Goal: Task Accomplishment & Management: Complete application form

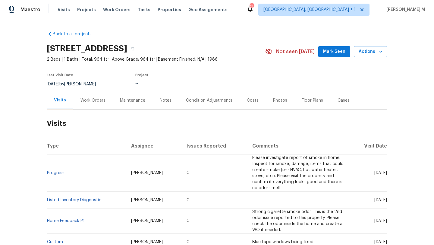
scroll to position [7, 0]
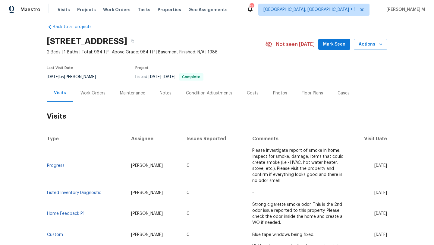
click at [90, 93] on div "Work Orders" at bounding box center [92, 93] width 25 height 6
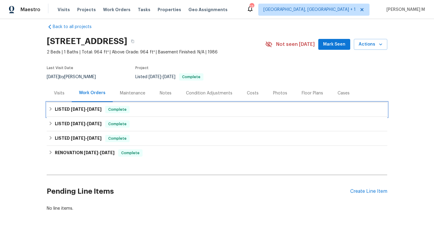
click at [85, 108] on span "[DATE] - [DATE]" at bounding box center [86, 109] width 31 height 4
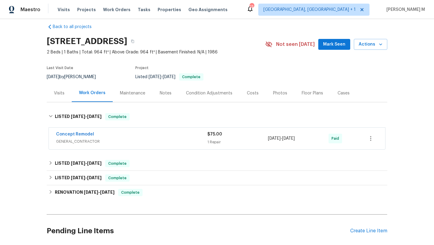
click at [57, 93] on div "Visits" at bounding box center [59, 93] width 11 height 6
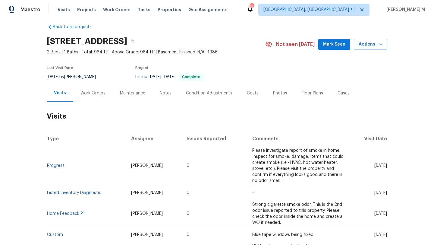
scroll to position [11, 0]
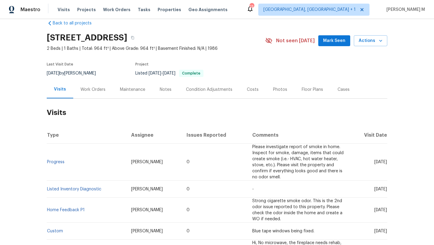
click at [195, 107] on h2 "Visits" at bounding box center [217, 113] width 341 height 28
click at [99, 92] on div "Work Orders" at bounding box center [92, 90] width 25 height 6
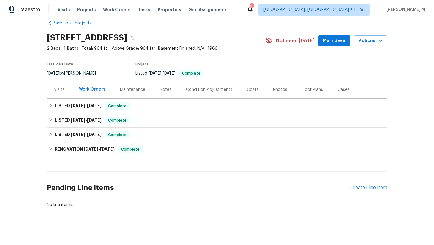
click at [58, 94] on div "Visits" at bounding box center [59, 89] width 25 height 18
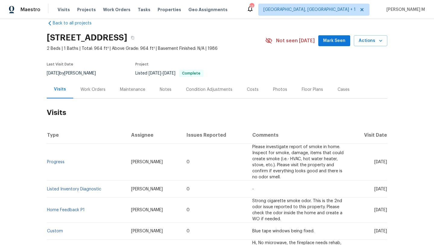
click at [340, 95] on div "Cases" at bounding box center [343, 89] width 27 height 18
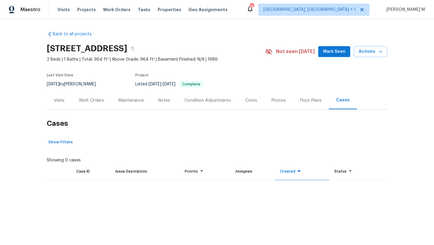
click at [93, 103] on div "Work Orders" at bounding box center [91, 100] width 39 height 18
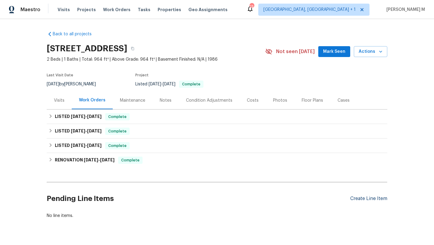
click at [353, 200] on div "Create Line Item" at bounding box center [368, 199] width 37 height 6
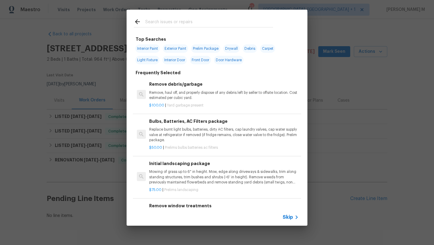
click at [201, 25] on input "text" at bounding box center [209, 22] width 128 height 9
click at [138, 23] on icon at bounding box center [137, 21] width 7 height 7
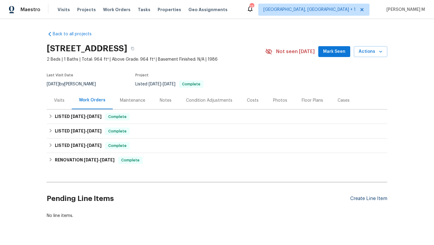
click at [379, 200] on div "Create Line Item" at bounding box center [368, 199] width 37 height 6
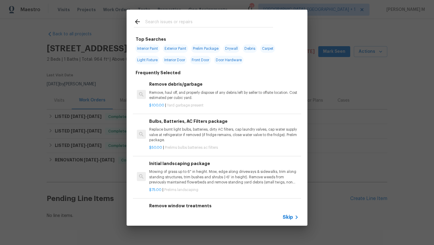
click at [258, 26] on input "text" at bounding box center [209, 22] width 128 height 9
click at [284, 215] on span "Skip" at bounding box center [288, 217] width 10 height 6
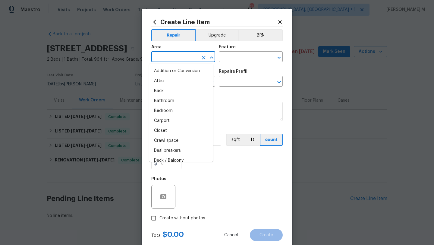
click at [180, 58] on input "text" at bounding box center [174, 57] width 47 height 9
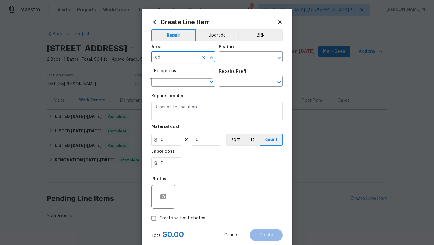
type input "o"
click at [181, 84] on li "Interior Overall" at bounding box center [181, 81] width 64 height 10
type input "Interior Overall"
click at [235, 60] on input "text" at bounding box center [242, 57] width 47 height 9
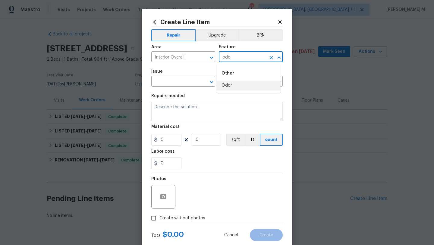
click at [234, 82] on li "Odor" at bounding box center [249, 85] width 64 height 10
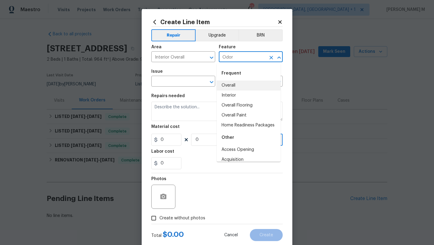
click at [245, 57] on input "Odor" at bounding box center [242, 57] width 47 height 9
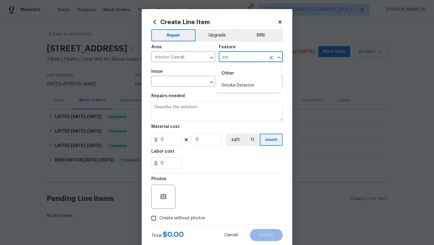
type input "s"
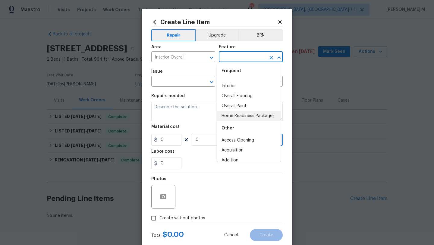
scroll to position [8, 0]
click at [241, 88] on li "Interior" at bounding box center [249, 88] width 64 height 10
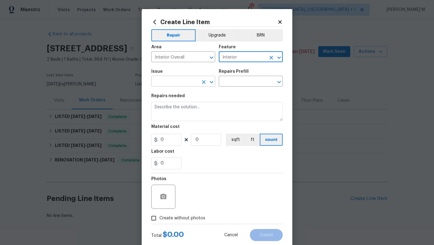
type input "Interior"
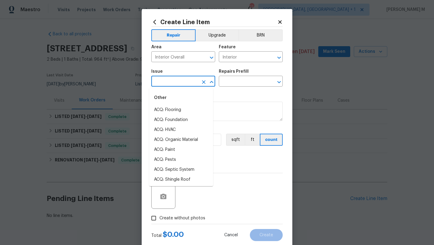
click at [178, 78] on input "text" at bounding box center [174, 81] width 47 height 9
type input "od"
click at [174, 130] on li "Other Odor" at bounding box center [181, 130] width 64 height 10
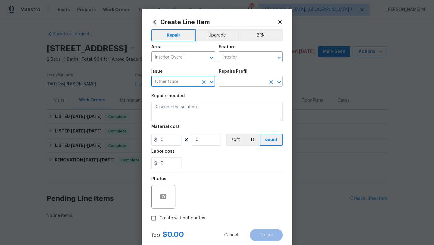
type input "Other Odor"
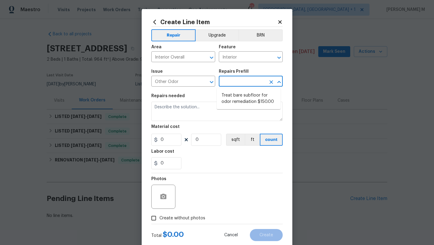
click at [237, 81] on input "text" at bounding box center [242, 81] width 47 height 9
click at [241, 99] on li "Treat bare subfloor for odor remediation $150.00" at bounding box center [249, 98] width 64 height 16
type input "Treat bare subfloor for odor remediation $150.00"
type textarea "Enzyme Treatment for bare subfloor"
type input "1"
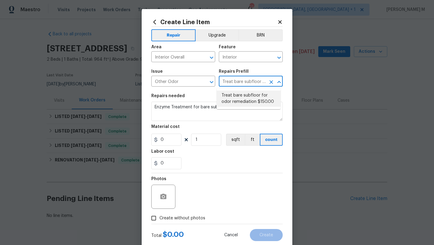
type input "150"
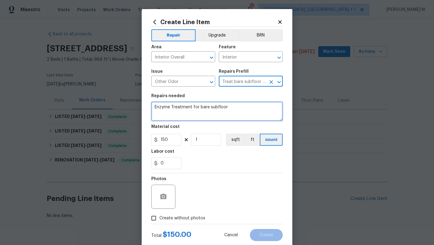
click at [218, 106] on textarea "Enzyme Treatment for bare subfloor" at bounding box center [216, 111] width 131 height 19
paste textarea "odor in home"
paste textarea "neutralize"
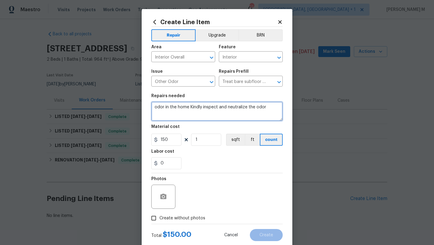
click at [155, 108] on textarea "odor in the home Kindly inspect and neutralize the odor" at bounding box center [216, 111] width 131 height 19
click at [0, 0] on div "odour." at bounding box center [0, 0] width 0 height 0
type textarea "Odor in the home Kindly inspect and neutralize the odour."
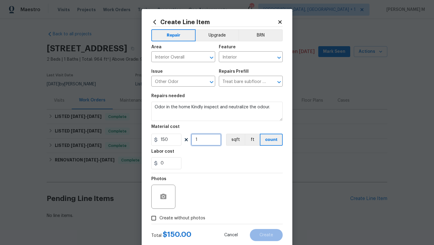
click at [201, 140] on input "1" at bounding box center [206, 140] width 30 height 12
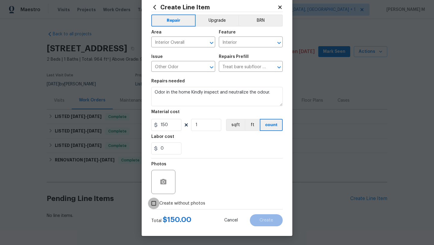
click at [152, 205] on input "Create without photos" at bounding box center [153, 202] width 11 height 11
checkbox input "true"
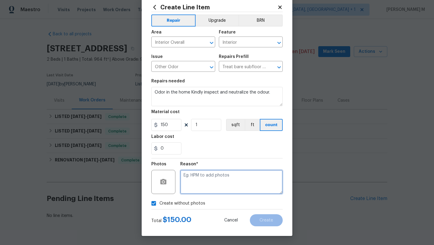
click at [215, 172] on textarea at bounding box center [231, 182] width 102 height 24
type textarea "NA"
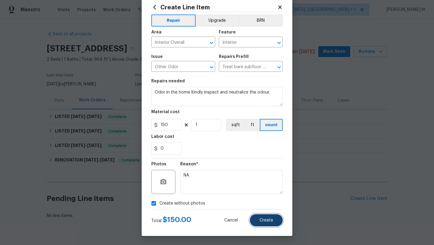
click at [259, 222] on button "Create" at bounding box center [266, 220] width 33 height 12
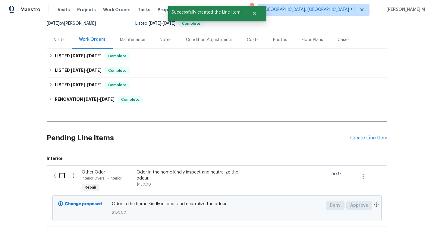
scroll to position [65, 0]
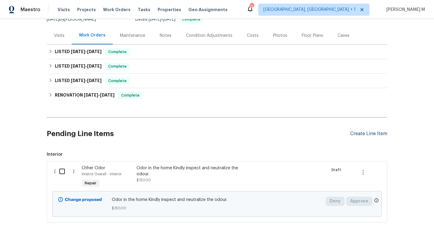
click at [352, 136] on div "Create Line Item" at bounding box center [368, 134] width 37 height 6
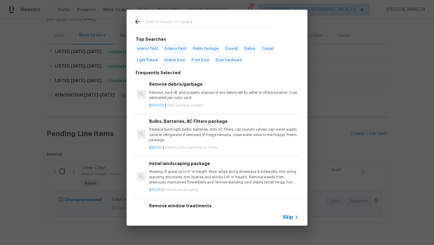
click at [290, 213] on div "Skip" at bounding box center [291, 216] width 17 height 7
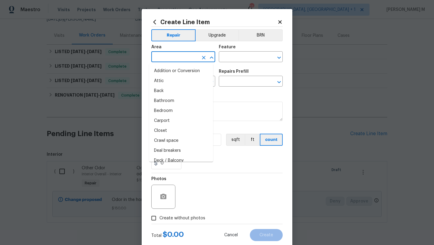
click at [162, 56] on input "text" at bounding box center [174, 57] width 47 height 9
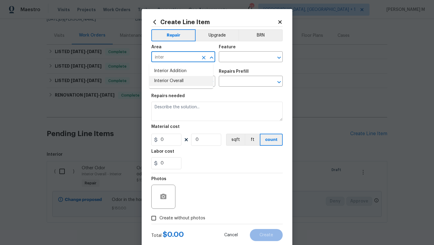
click at [158, 83] on li "Interior Overall" at bounding box center [181, 81] width 64 height 10
type input "Interior Overall"
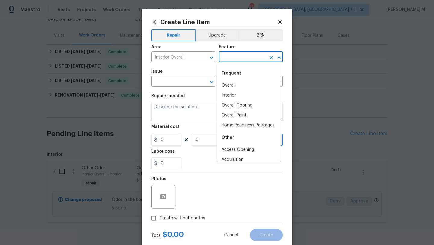
click at [232, 61] on input "text" at bounding box center [242, 57] width 47 height 9
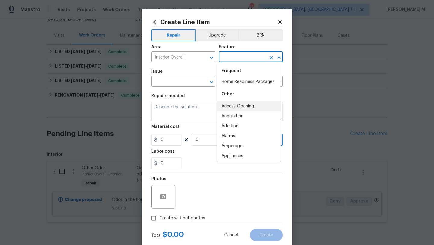
scroll to position [0, 0]
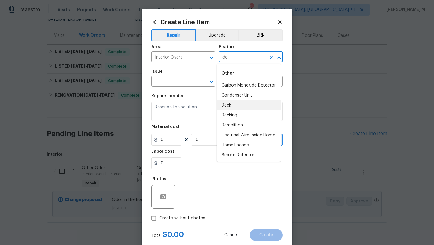
click at [231, 109] on li "Deck" at bounding box center [249, 105] width 64 height 10
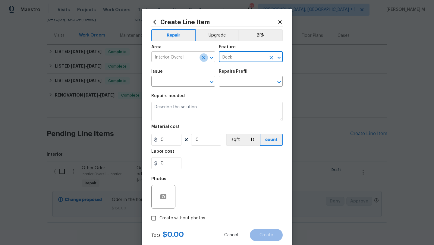
click at [200, 60] on button "Clear" at bounding box center [204, 57] width 8 height 8
type input "Deck"
click at [200, 60] on button "Clear" at bounding box center [204, 57] width 8 height 8
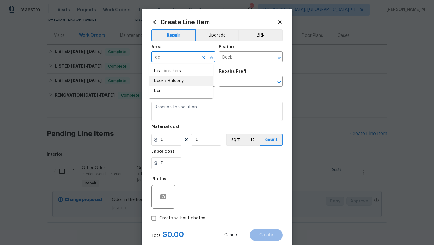
click at [196, 79] on li "Deck / Balcony" at bounding box center [181, 81] width 64 height 10
type input "Deck / Balcony"
click at [193, 81] on input "text" at bounding box center [174, 81] width 47 height 9
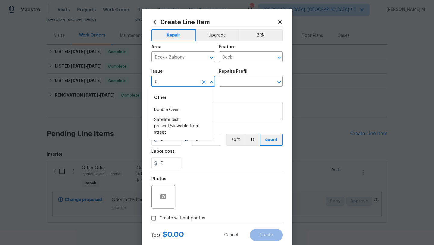
type input "b"
type input "g"
type input "b"
click at [184, 110] on li "Decks and Patios" at bounding box center [181, 110] width 64 height 10
type input "Decks and Patios"
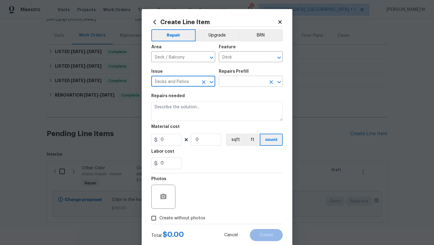
click at [236, 81] on input "text" at bounding box center [242, 81] width 47 height 9
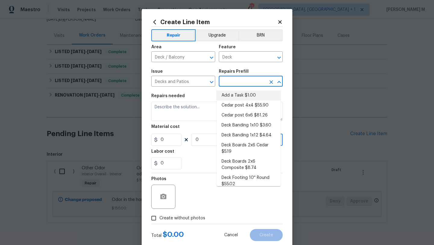
click at [236, 94] on li "Add a Task $1.00" at bounding box center [249, 95] width 64 height 10
type input "Add a Task $1.00"
type textarea "HPM to detail"
type input "1"
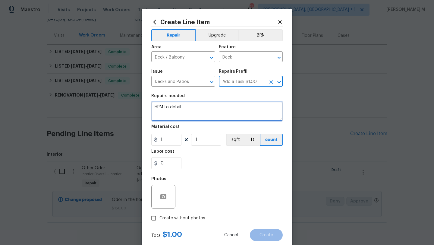
click at [220, 114] on textarea "HPM to detail" at bounding box center [216, 111] width 131 height 19
paste textarea "broken glass on deck"
type textarea "broken glass on deck"
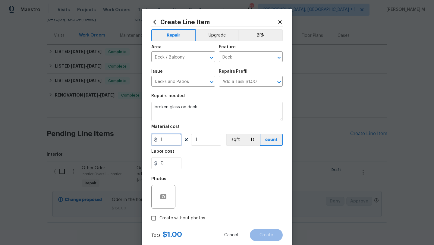
click at [168, 140] on input "1" at bounding box center [166, 140] width 30 height 12
type input "75"
click at [211, 139] on input "1" at bounding box center [206, 140] width 30 height 12
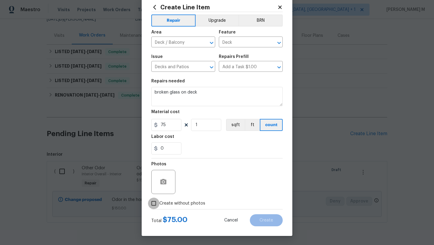
click at [152, 206] on input "Create without photos" at bounding box center [153, 202] width 11 height 11
checkbox input "true"
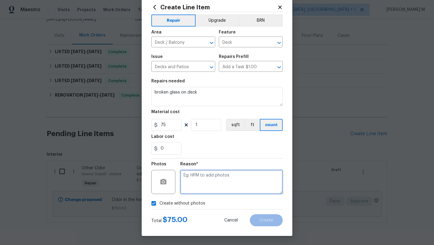
click at [192, 190] on textarea at bounding box center [231, 182] width 102 height 24
type textarea "NA`"
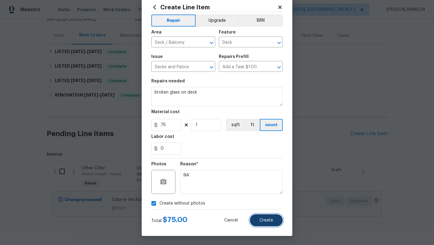
click at [260, 219] on span "Create" at bounding box center [267, 220] width 14 height 5
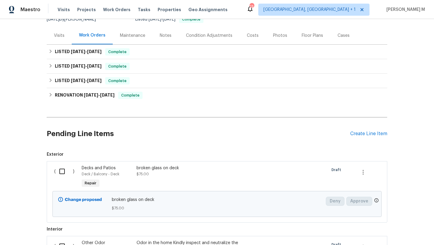
scroll to position [140, 0]
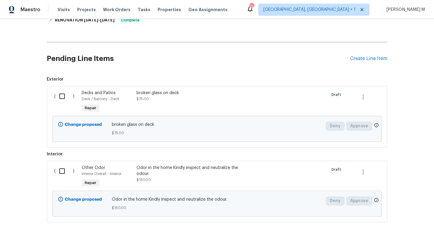
click at [61, 98] on input "checkbox" at bounding box center [64, 96] width 17 height 13
checkbox input "true"
click at [60, 172] on input "checkbox" at bounding box center [64, 171] width 17 height 13
click at [384, 232] on span "Create Work Order" at bounding box center [400, 230] width 40 height 8
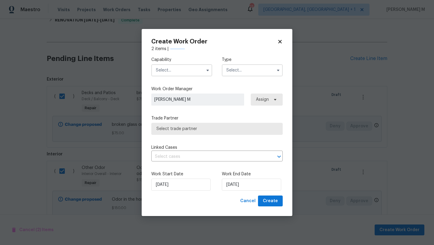
checkbox input "false"
click at [198, 71] on input "text" at bounding box center [181, 70] width 61 height 12
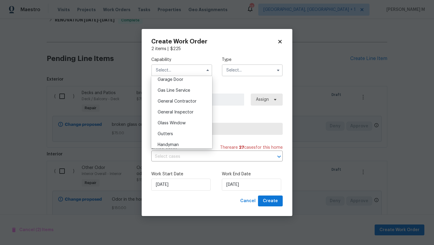
scroll to position [282, 0]
click at [187, 95] on div "General Contractor" at bounding box center [182, 89] width 58 height 11
type input "General Contractor"
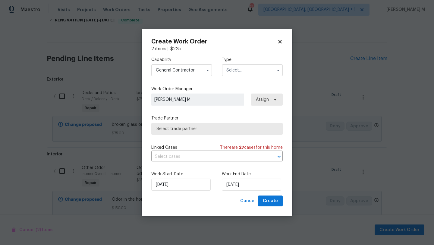
click at [241, 73] on input "text" at bounding box center [252, 70] width 61 height 12
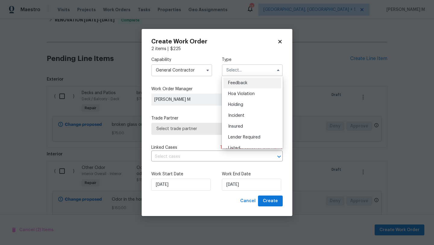
click at [242, 83] on span "Feedback" at bounding box center [237, 83] width 19 height 4
type input "Feedback"
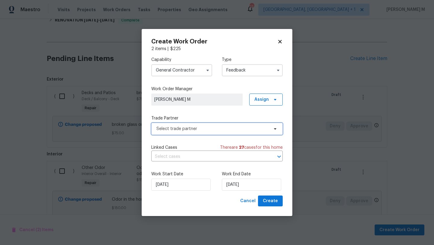
click at [200, 128] on span "Select trade partner" at bounding box center [212, 129] width 112 height 6
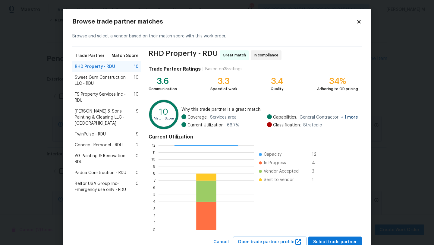
scroll to position [21, 0]
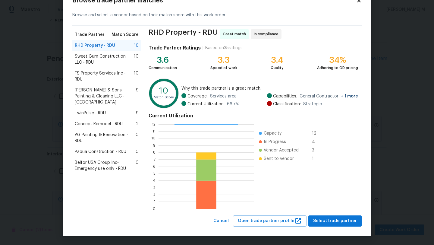
click at [335, 215] on div "RHD Property - RDU Great match In compliance Trade Partner Ratings | Based on 3…" at bounding box center [253, 121] width 217 height 190
click at [333, 217] on span "Select trade partner" at bounding box center [335, 221] width 44 height 8
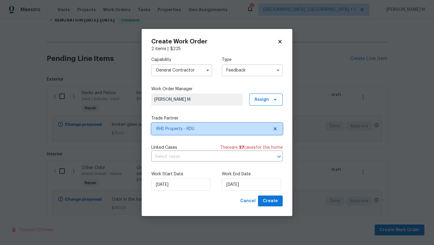
scroll to position [0, 0]
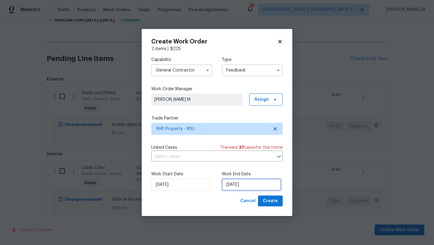
click at [232, 186] on input "[DATE]" at bounding box center [251, 184] width 59 height 12
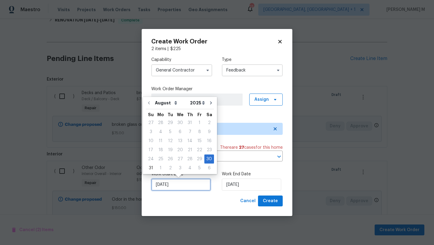
click at [186, 184] on input "[DATE]" at bounding box center [180, 184] width 59 height 12
click at [206, 161] on div "30" at bounding box center [209, 159] width 10 height 8
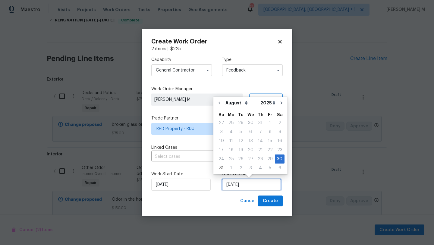
click at [234, 180] on input "[DATE]" at bounding box center [251, 184] width 59 height 12
click at [243, 105] on select "August September October November December" at bounding box center [241, 102] width 35 height 9
select select "8"
click at [224, 98] on select "August September October November December" at bounding box center [241, 102] width 35 height 9
type input "[DATE]"
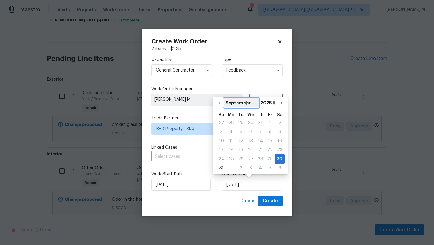
select select "8"
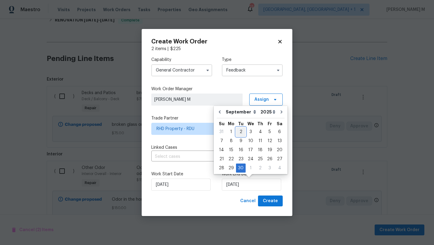
click at [242, 133] on div "2" at bounding box center [241, 132] width 10 height 8
type input "[DATE]"
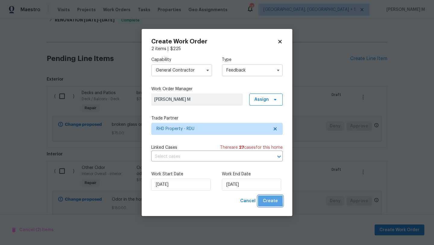
click at [269, 200] on span "Create" at bounding box center [270, 201] width 15 height 8
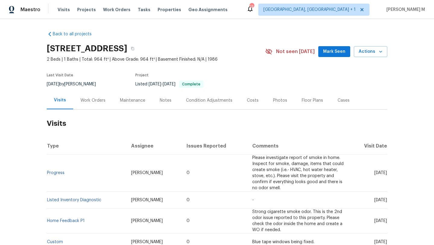
click at [85, 106] on div "Work Orders" at bounding box center [92, 100] width 39 height 18
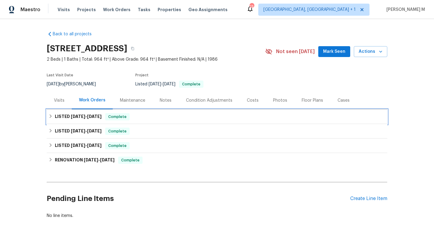
click at [91, 116] on span "[DATE]" at bounding box center [94, 116] width 14 height 4
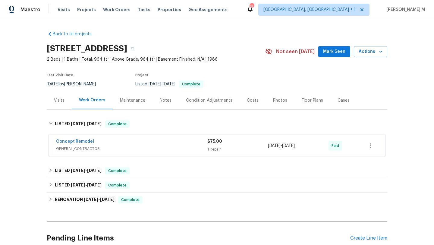
click at [118, 148] on span "GENERAL_CONTRACTOR" at bounding box center [131, 149] width 151 height 6
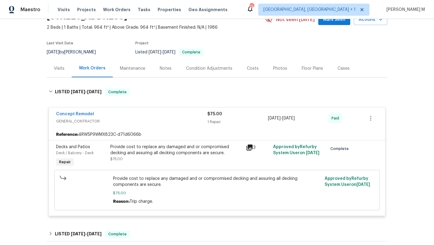
scroll to position [88, 0]
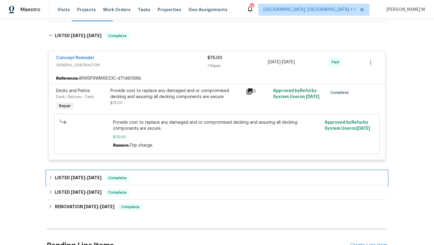
click at [165, 178] on div "LISTED 6/27/25 - 8/14/25 Complete" at bounding box center [217, 177] width 337 height 7
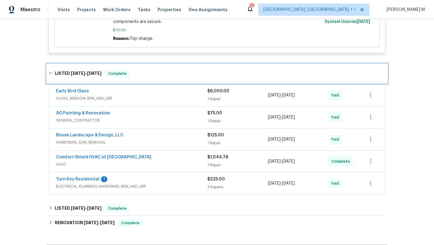
scroll to position [224, 0]
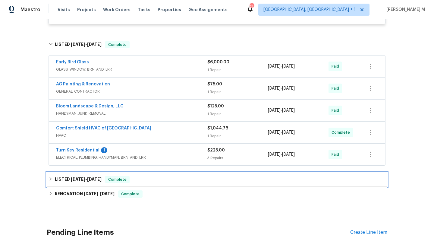
click at [177, 180] on div "LISTED 4/11/25 - 4/17/25 Complete" at bounding box center [217, 179] width 337 height 7
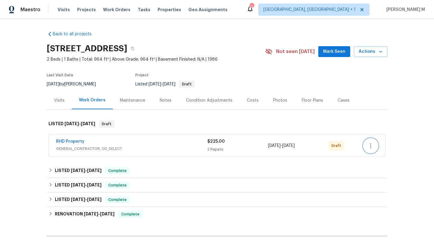
click at [367, 144] on icon "button" at bounding box center [370, 145] width 7 height 7
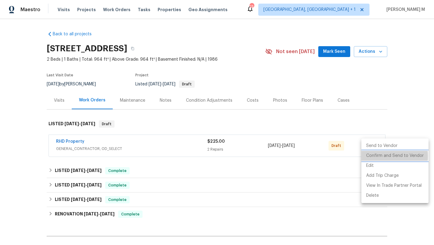
click at [371, 156] on li "Confirm and Send to Vendor" at bounding box center [394, 156] width 67 height 10
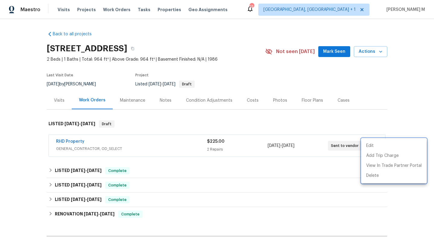
click at [265, 141] on div at bounding box center [217, 122] width 434 height 245
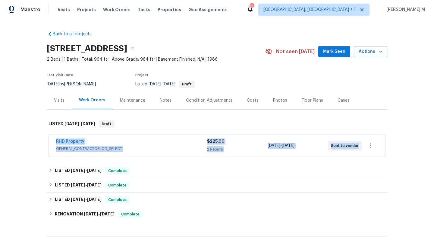
drag, startPoint x: 50, startPoint y: 139, endPoint x: 233, endPoint y: 162, distance: 184.4
click at [234, 162] on div "Back to all projects 501 Gooseneck Dr Unit B6, Cary, NC 27513 2 Beds | 1 Baths …" at bounding box center [217, 151] width 341 height 251
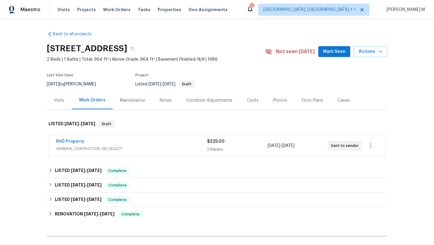
click at [50, 138] on div "RHD Property GENERAL_CONTRACTOR, OD_SELECT $225.00 2 Repairs 8/30/2025 - 9/2/20…" at bounding box center [217, 146] width 336 height 22
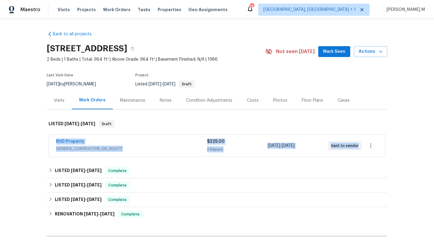
drag, startPoint x: 49, startPoint y: 138, endPoint x: 356, endPoint y: 146, distance: 307.0
click at [356, 146] on div "RHD Property GENERAL_CONTRACTOR, OD_SELECT $225.00 2 Repairs 8/30/2025 - 9/2/20…" at bounding box center [217, 146] width 336 height 22
copy div "RHD Property GENERAL_CONTRACTOR, OD_SELECT $225.00 2 Repairs 8/30/2025 - 9/2/20…"
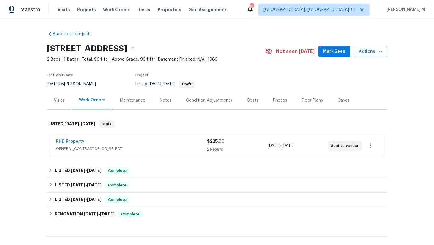
click at [58, 101] on div "Visits" at bounding box center [59, 100] width 11 height 6
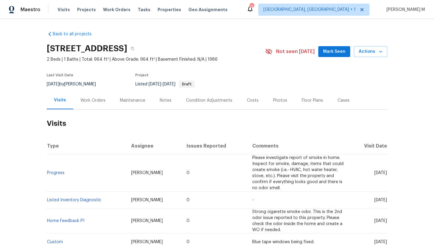
drag, startPoint x: 360, startPoint y: 175, endPoint x: 372, endPoint y: 175, distance: 12.4
click at [374, 175] on span "[DATE]" at bounding box center [380, 173] width 13 height 4
copy span "Aug 07"
click at [343, 102] on div "Cases" at bounding box center [344, 100] width 12 height 6
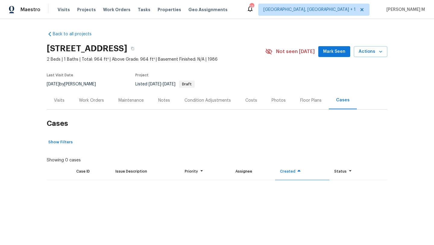
click at [63, 102] on div "Visits" at bounding box center [59, 100] width 25 height 18
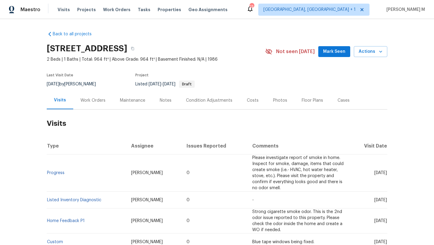
drag, startPoint x: 360, startPoint y: 172, endPoint x: 372, endPoint y: 173, distance: 11.5
click at [374, 173] on span "[DATE]" at bounding box center [380, 173] width 13 height 4
copy span "Aug 07"
copy span "Aug 0"
click at [98, 103] on div "Work Orders" at bounding box center [92, 100] width 25 height 6
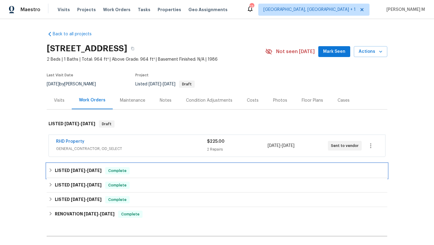
click at [94, 170] on span "[DATE]" at bounding box center [94, 170] width 14 height 4
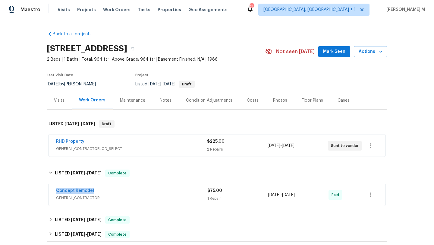
drag, startPoint x: 49, startPoint y: 189, endPoint x: 128, endPoint y: 189, distance: 78.4
click at [128, 189] on div "Concept Remodel GENERAL_CONTRACTOR $75.00 1 Repair 6/27/2025 - 7/5/2025 Paid" at bounding box center [217, 195] width 336 height 22
copy link "Concept Remodel"
copy div "6/27/2025 - 7/5/2025"
drag, startPoint x: 265, startPoint y: 196, endPoint x: 306, endPoint y: 196, distance: 41.0
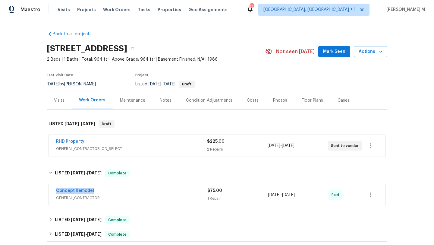
click at [306, 196] on div "Concept Remodel GENERAL_CONTRACTOR $75.00 1 Repair 6/27/2025 - 7/5/2025 Paid" at bounding box center [209, 194] width 307 height 14
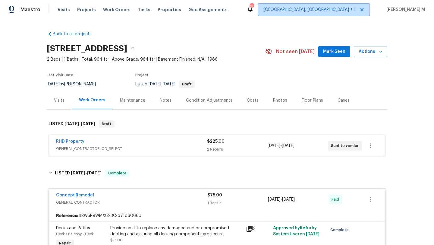
click at [364, 11] on icon at bounding box center [362, 9] width 5 height 5
click at [364, 10] on icon at bounding box center [362, 9] width 5 height 5
